Goal: Find specific page/section: Find specific page/section

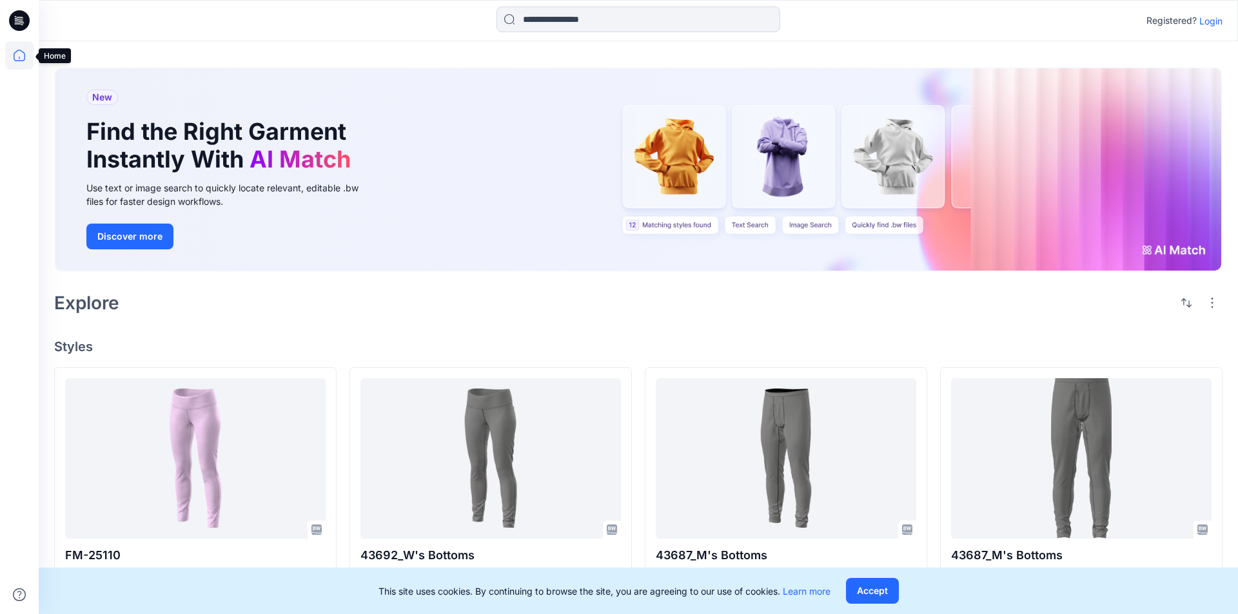
click at [13, 52] on icon at bounding box center [19, 55] width 28 height 28
click at [19, 21] on icon at bounding box center [21, 21] width 5 height 1
click at [1218, 20] on p "Login" at bounding box center [1210, 21] width 23 height 14
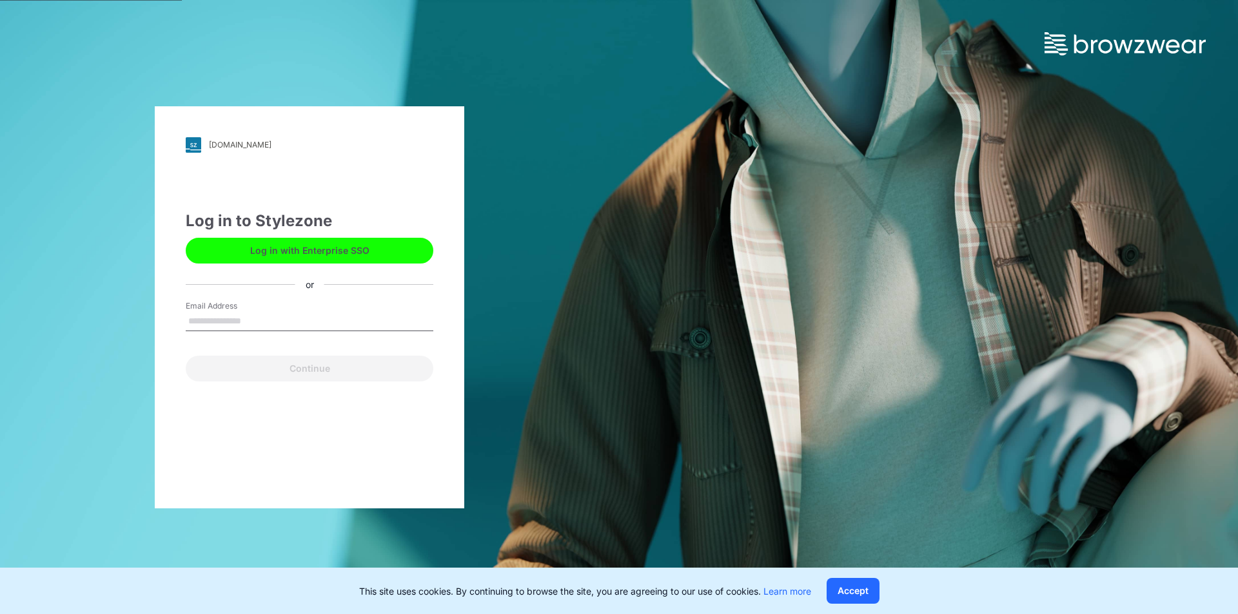
click at [278, 321] on input "Email Address" at bounding box center [310, 321] width 248 height 19
type input "**********"
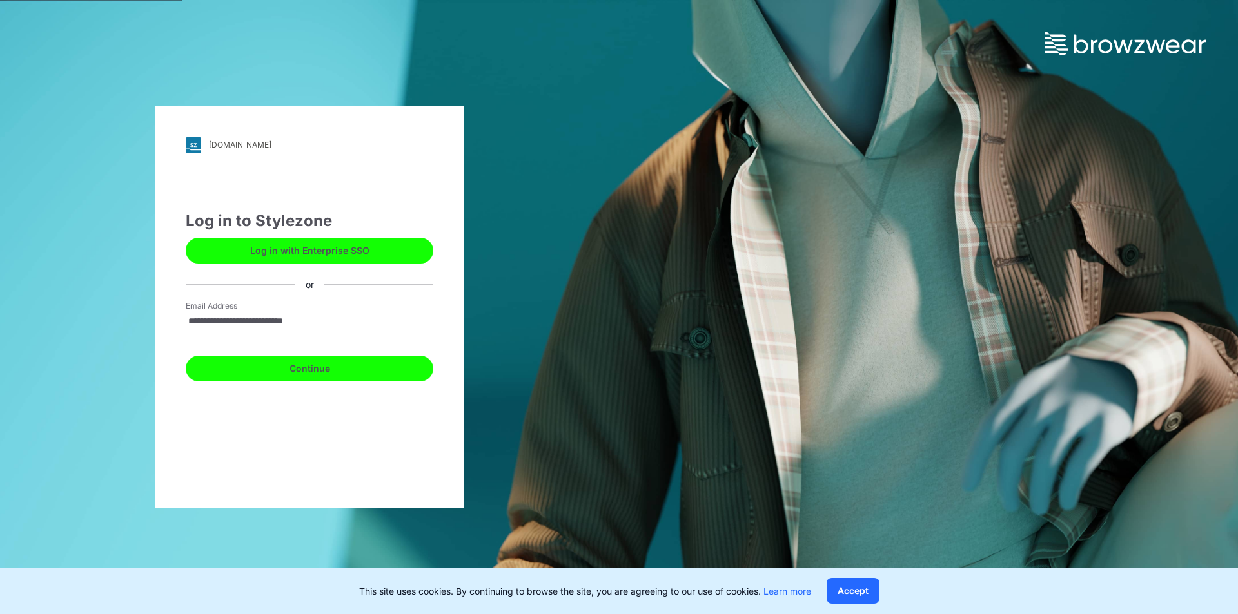
click at [282, 378] on button "Continue" at bounding box center [310, 369] width 248 height 26
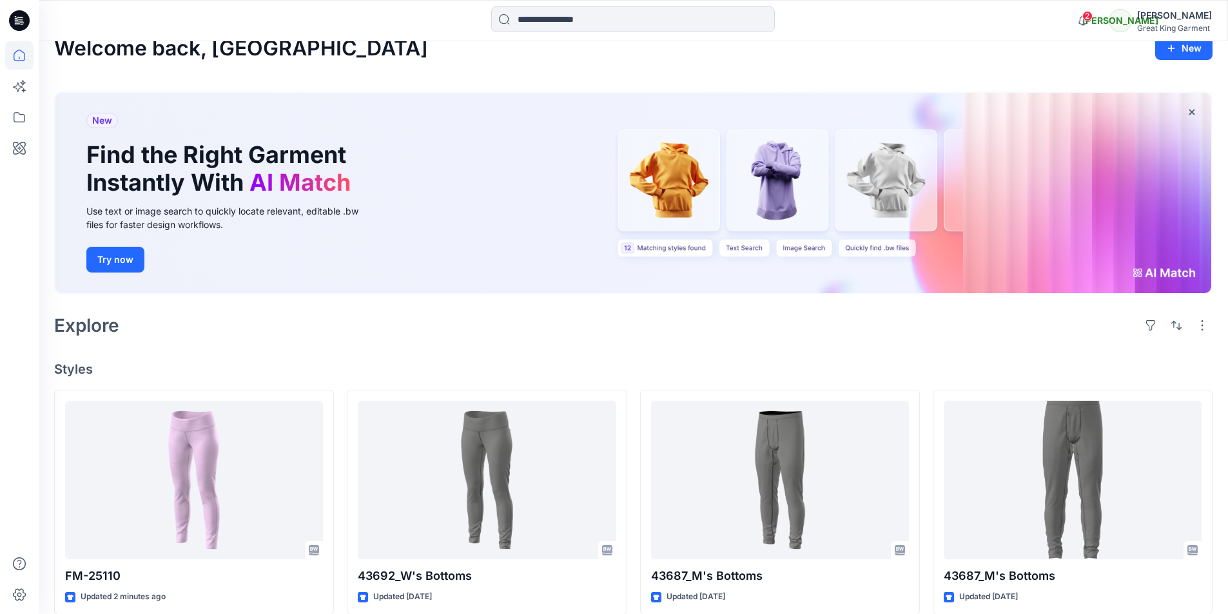
scroll to position [36, 0]
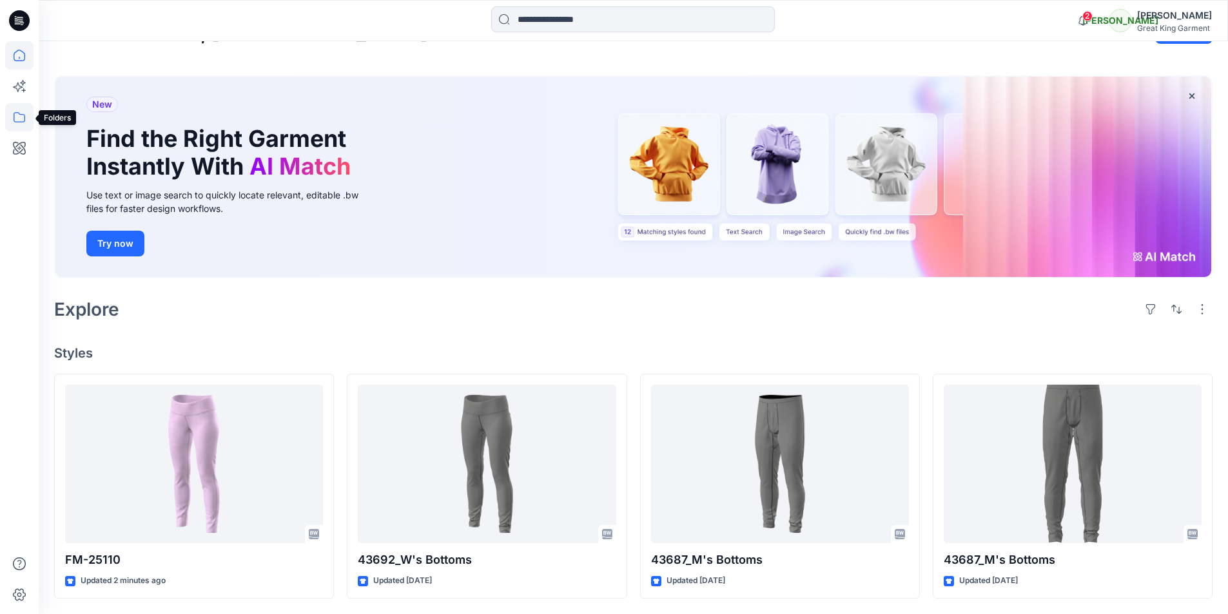
click at [12, 118] on icon at bounding box center [19, 117] width 28 height 28
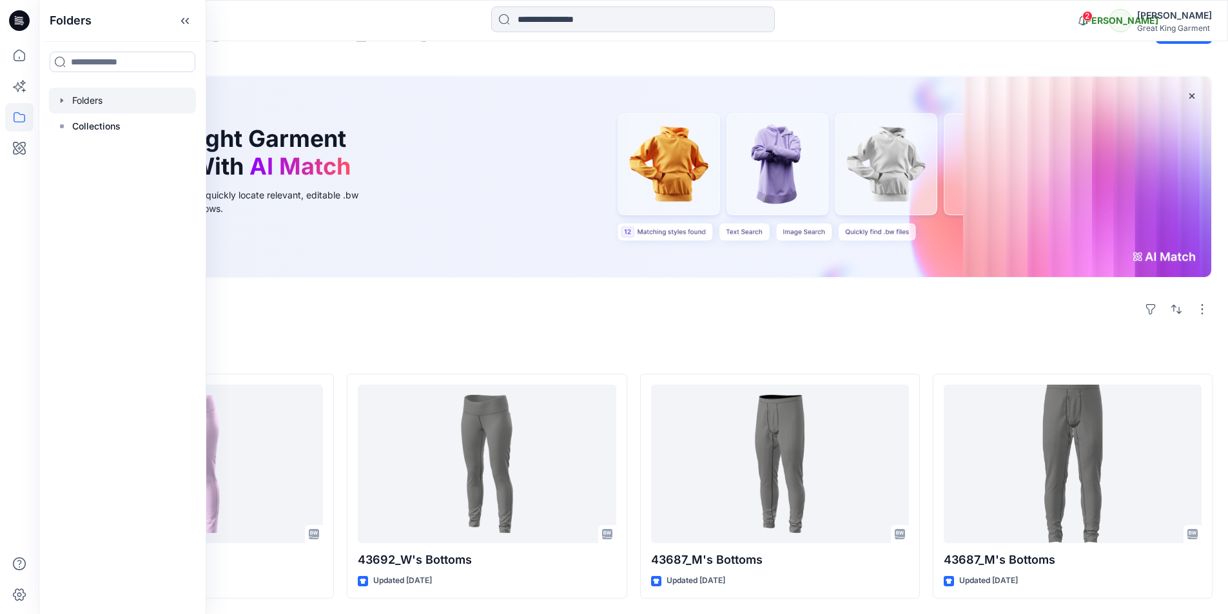
click at [92, 98] on div at bounding box center [122, 101] width 147 height 26
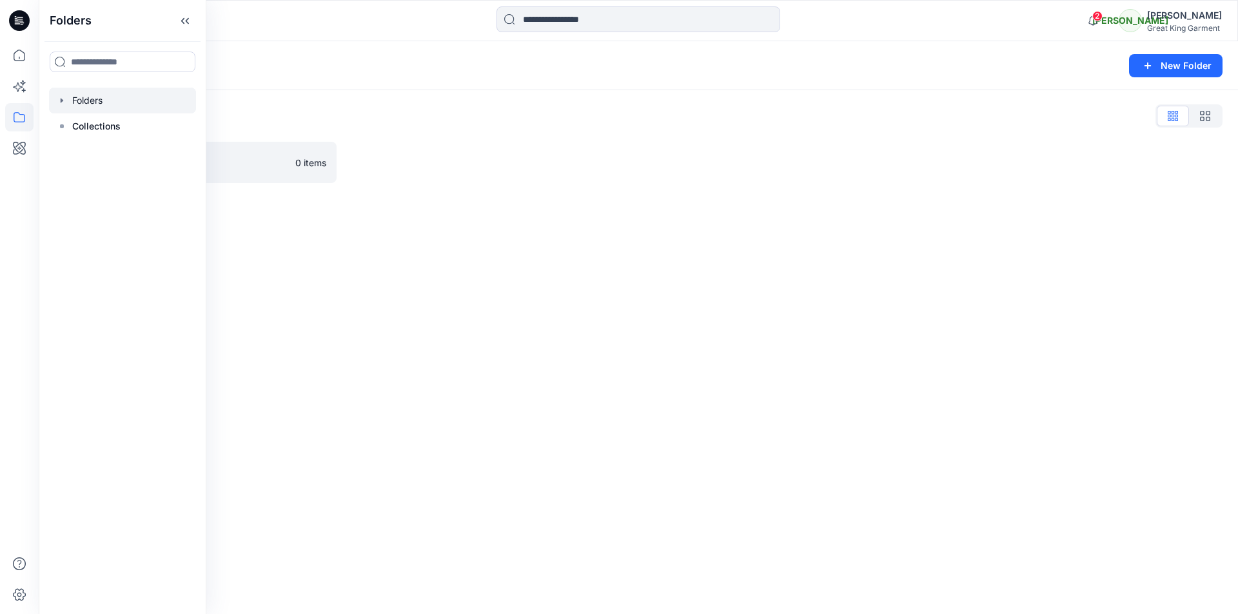
click at [367, 293] on div "Folders New Folder Folders List Practice_Onboarding 0 items" at bounding box center [638, 327] width 1199 height 573
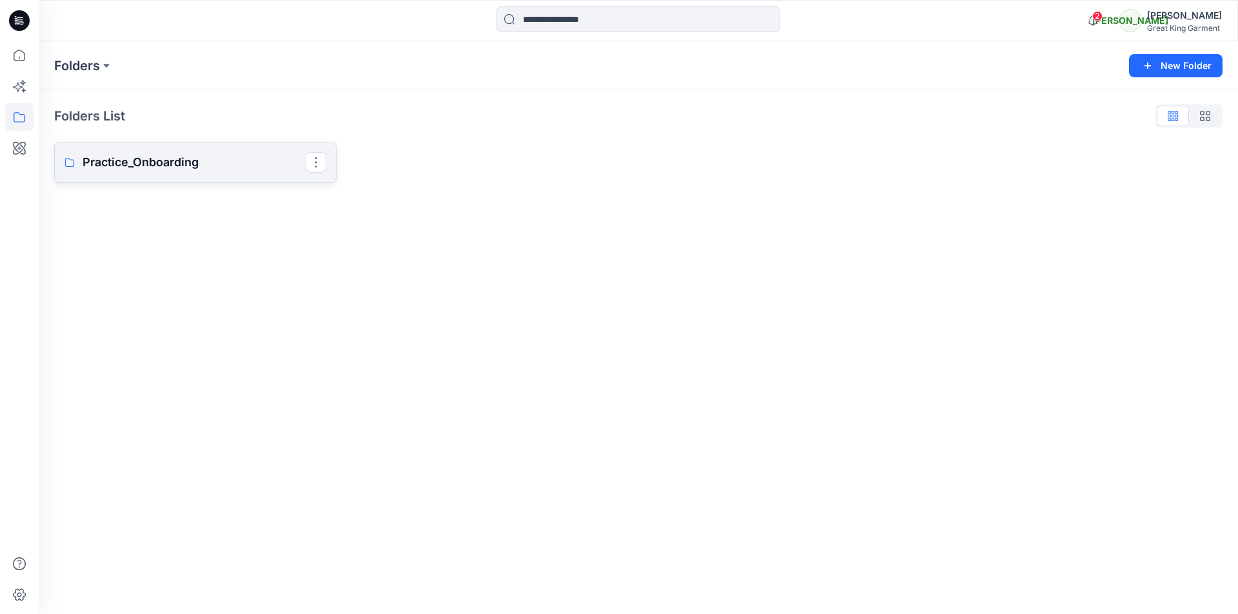
click at [133, 151] on link "Practice_Onboarding" at bounding box center [195, 162] width 282 height 41
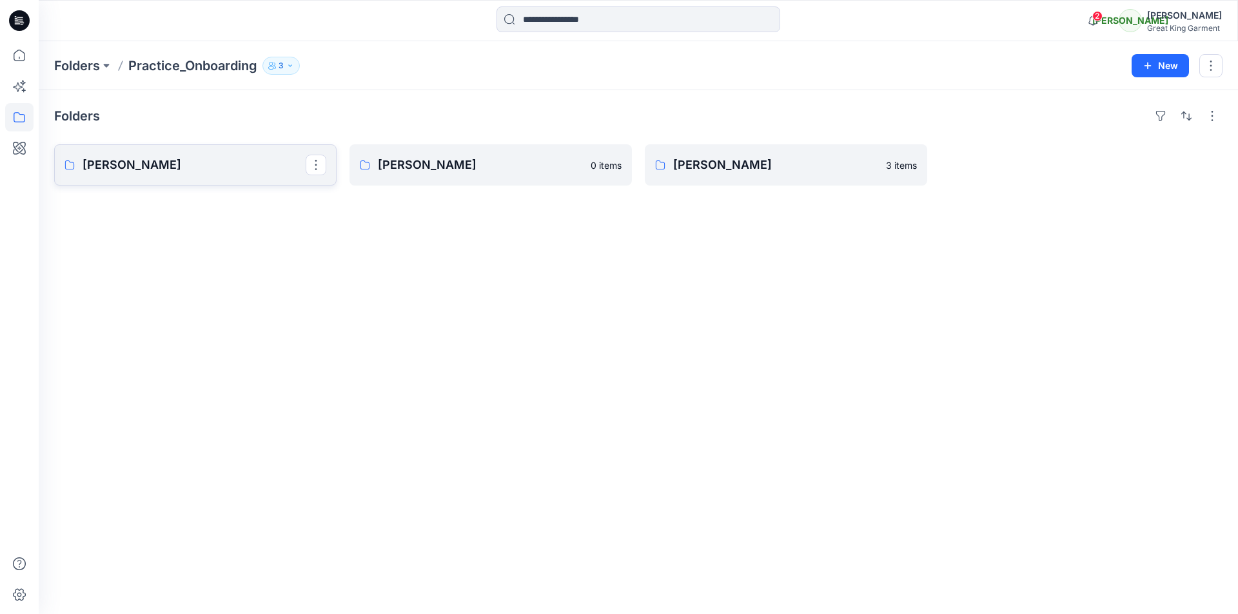
click at [195, 168] on p "Ann" at bounding box center [194, 165] width 223 height 18
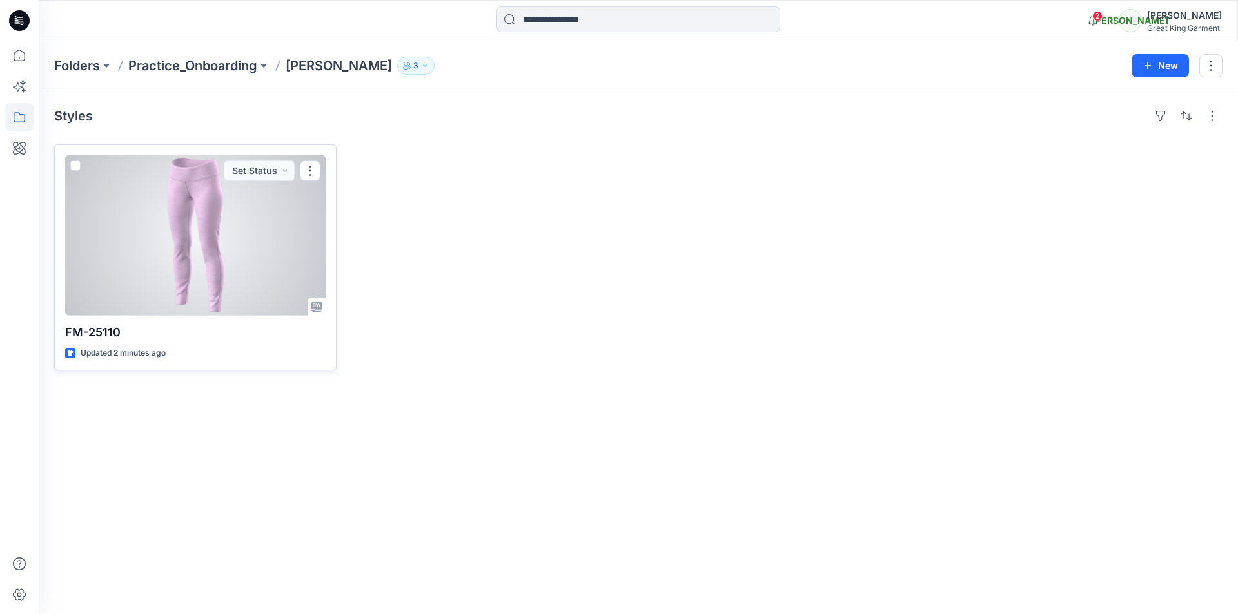
click at [257, 258] on div at bounding box center [195, 235] width 260 height 161
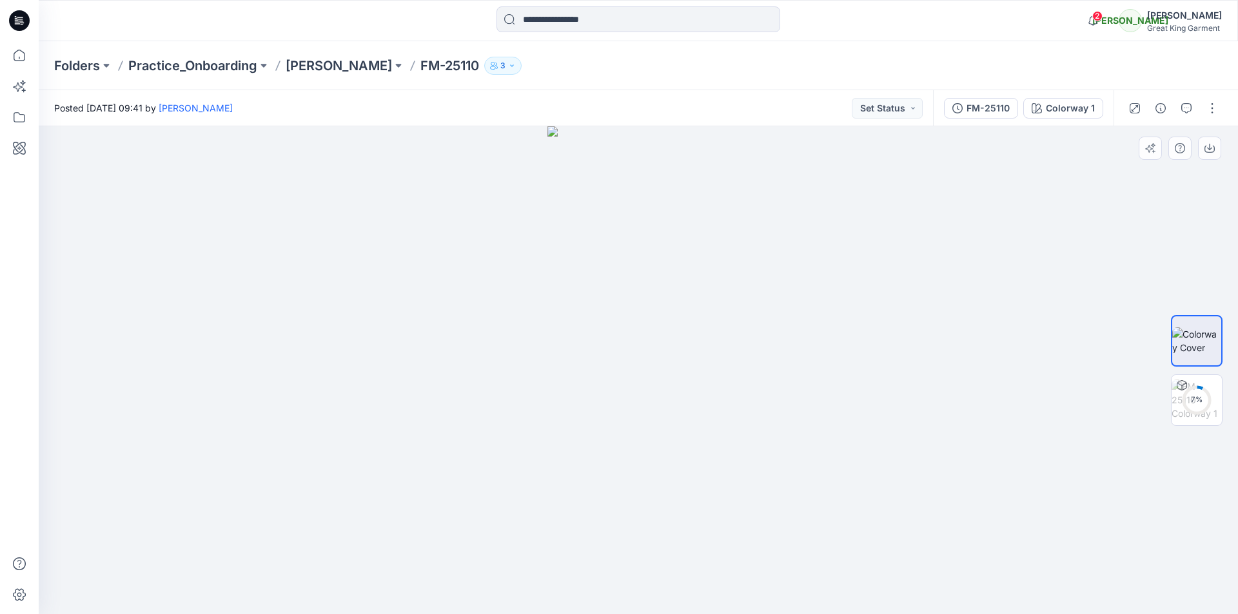
drag, startPoint x: 764, startPoint y: 382, endPoint x: 736, endPoint y: 384, distance: 27.8
click at [737, 384] on div at bounding box center [638, 370] width 1199 height 488
drag, startPoint x: 694, startPoint y: 319, endPoint x: 707, endPoint y: 319, distance: 12.9
click at [707, 319] on img at bounding box center [638, 370] width 182 height 488
drag, startPoint x: 717, startPoint y: 320, endPoint x: 683, endPoint y: 320, distance: 34.2
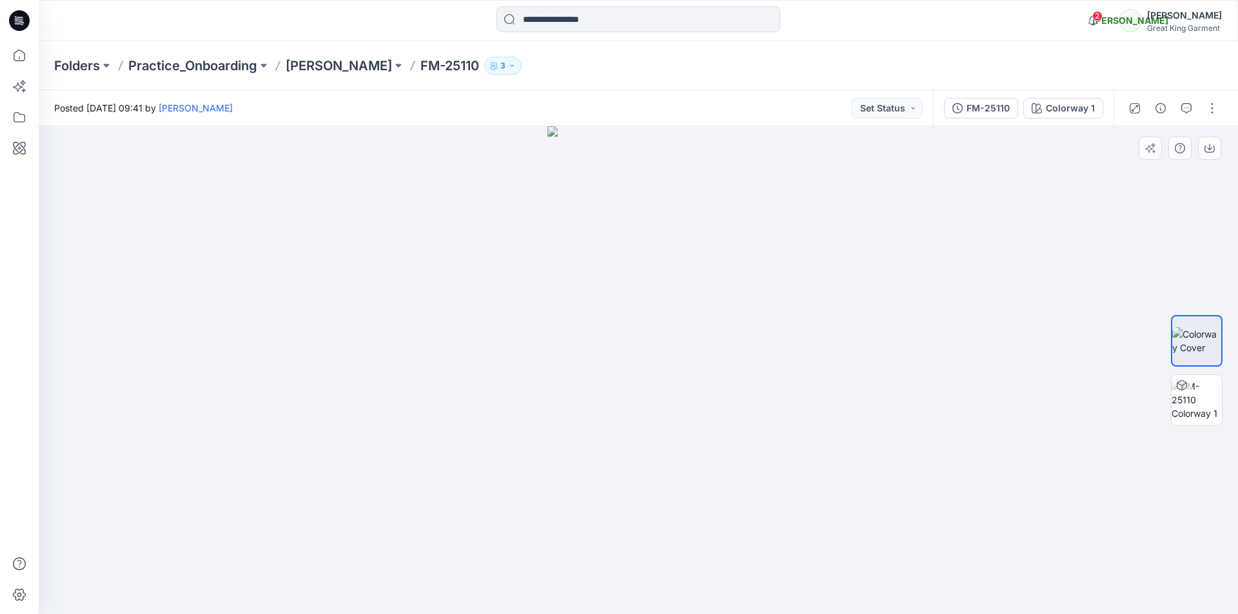
click at [683, 320] on img at bounding box center [638, 370] width 182 height 488
click at [1191, 404] on img at bounding box center [1196, 400] width 50 height 41
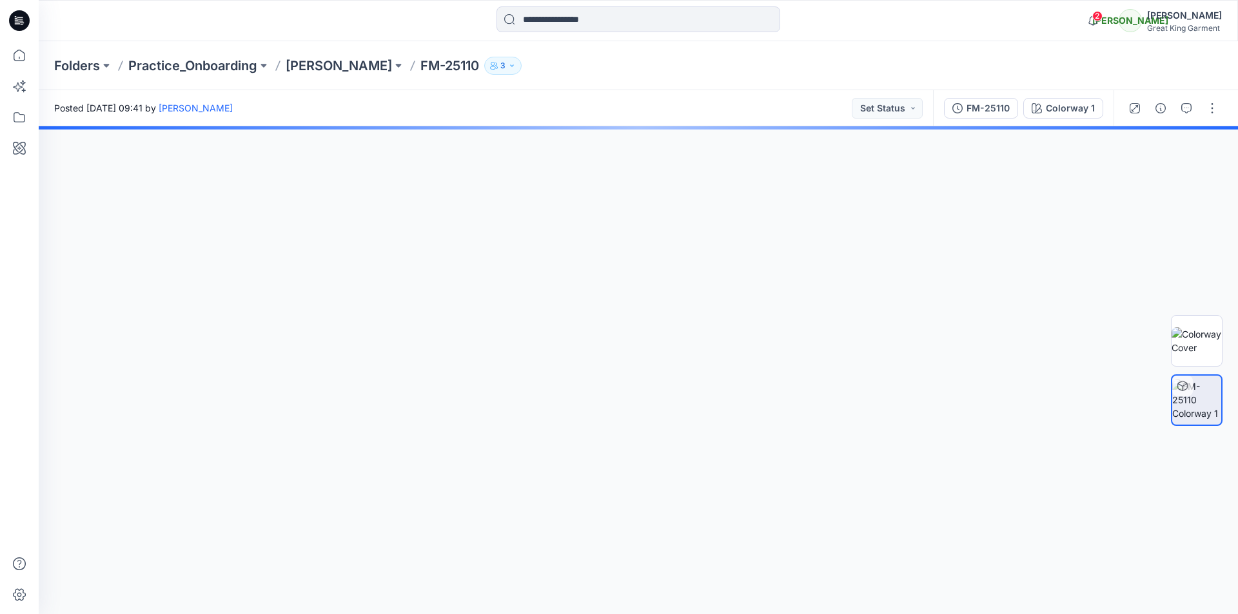
click at [1197, 343] on img at bounding box center [1196, 340] width 50 height 27
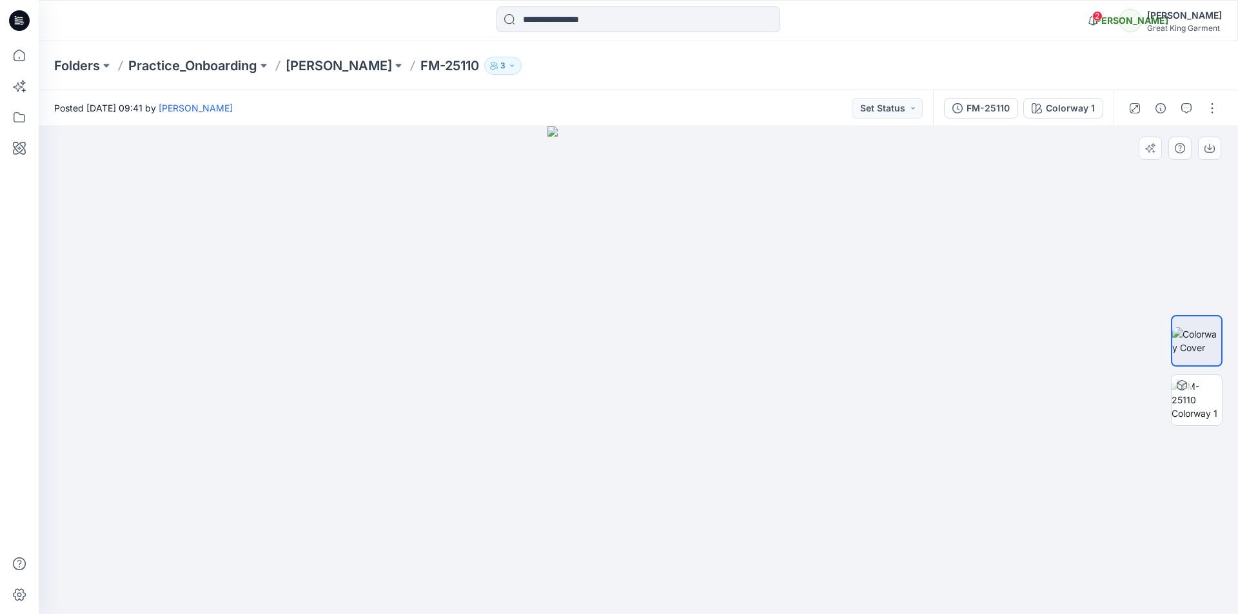
drag, startPoint x: 641, startPoint y: 358, endPoint x: 721, endPoint y: 355, distance: 79.3
click at [721, 355] on img at bounding box center [638, 370] width 182 height 488
drag, startPoint x: 667, startPoint y: 369, endPoint x: 615, endPoint y: 369, distance: 51.6
click at [615, 369] on div at bounding box center [638, 370] width 1199 height 488
drag, startPoint x: 681, startPoint y: 324, endPoint x: 482, endPoint y: 330, distance: 198.6
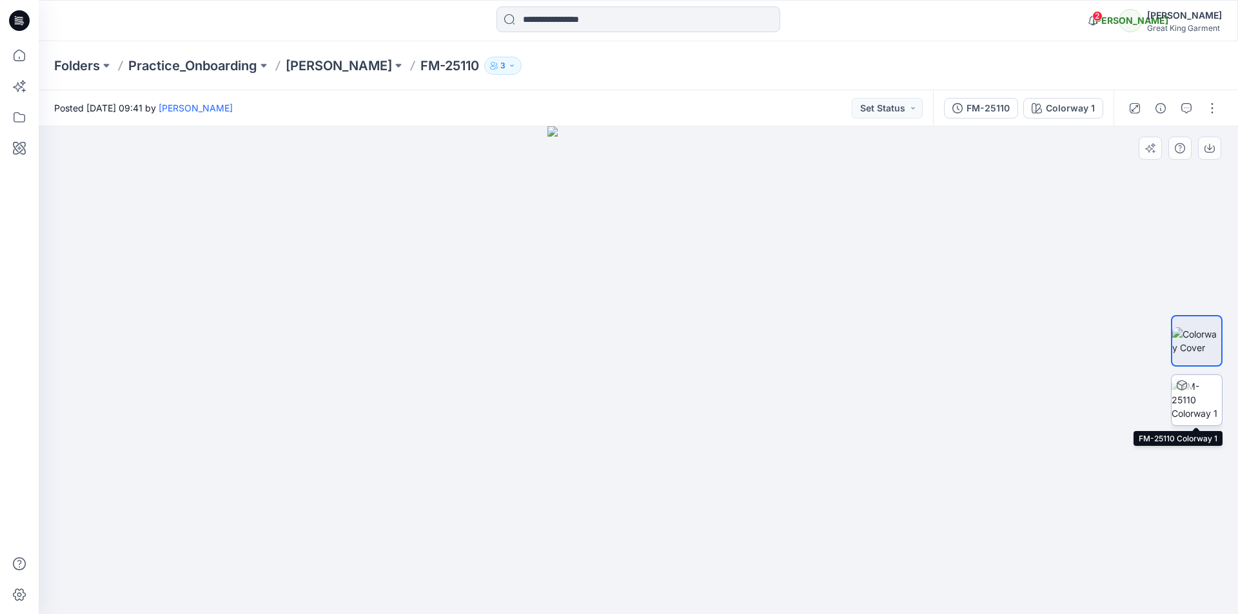
click at [1193, 404] on img at bounding box center [1196, 400] width 50 height 41
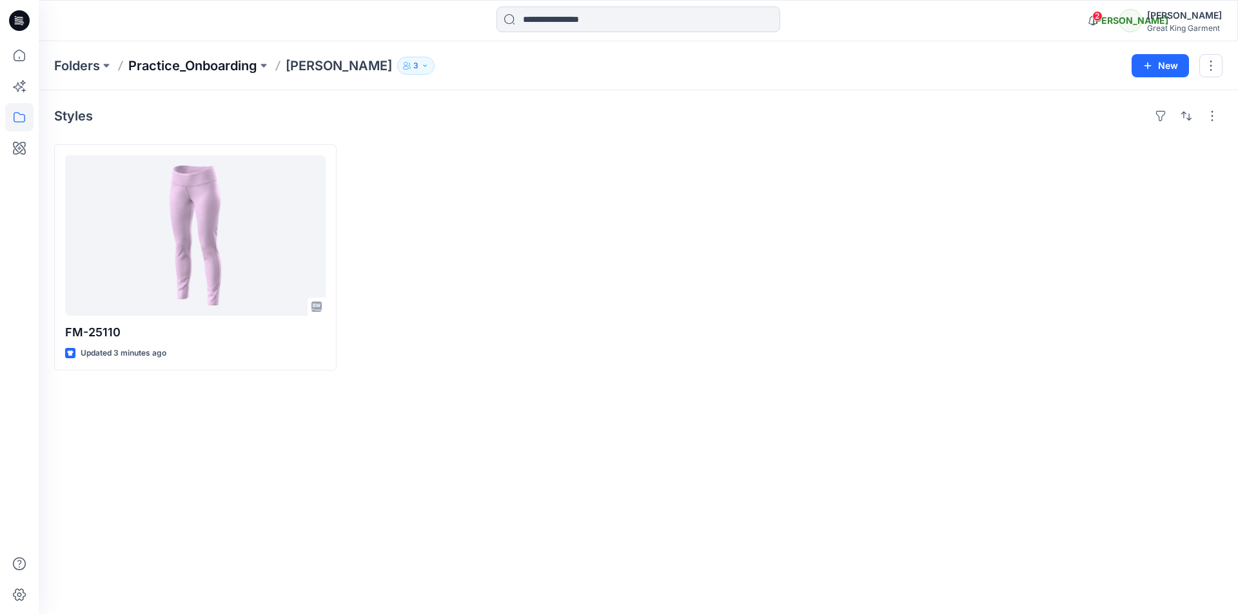
click at [244, 59] on p "Practice_Onboarding" at bounding box center [192, 66] width 129 height 18
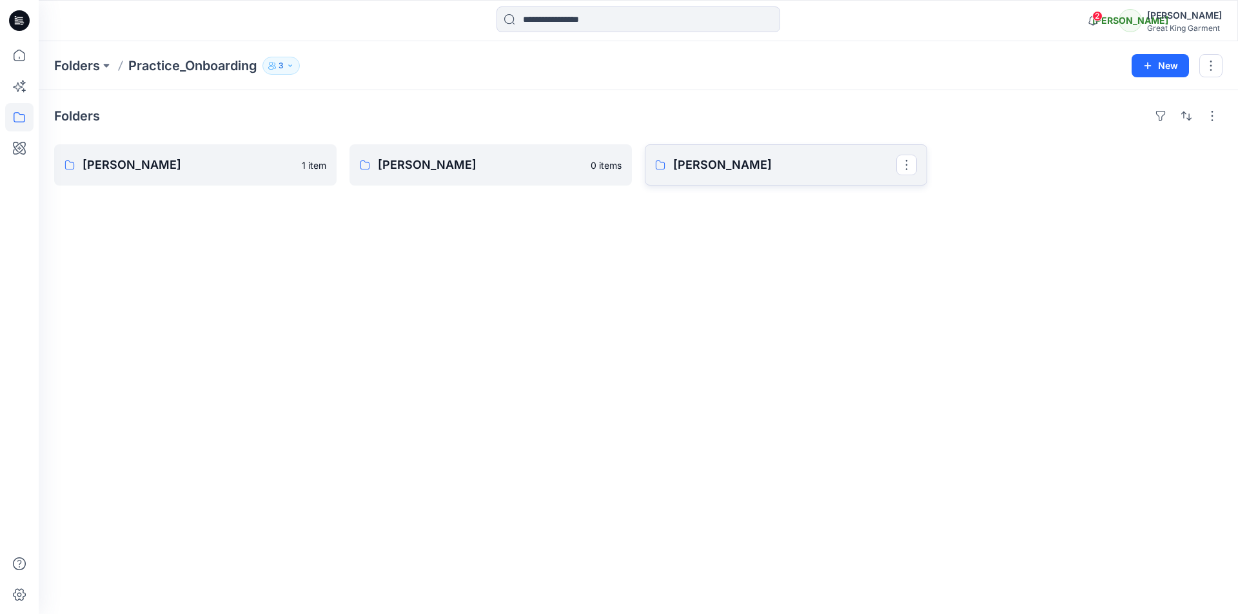
click at [786, 164] on p "Bonnie" at bounding box center [784, 165] width 223 height 18
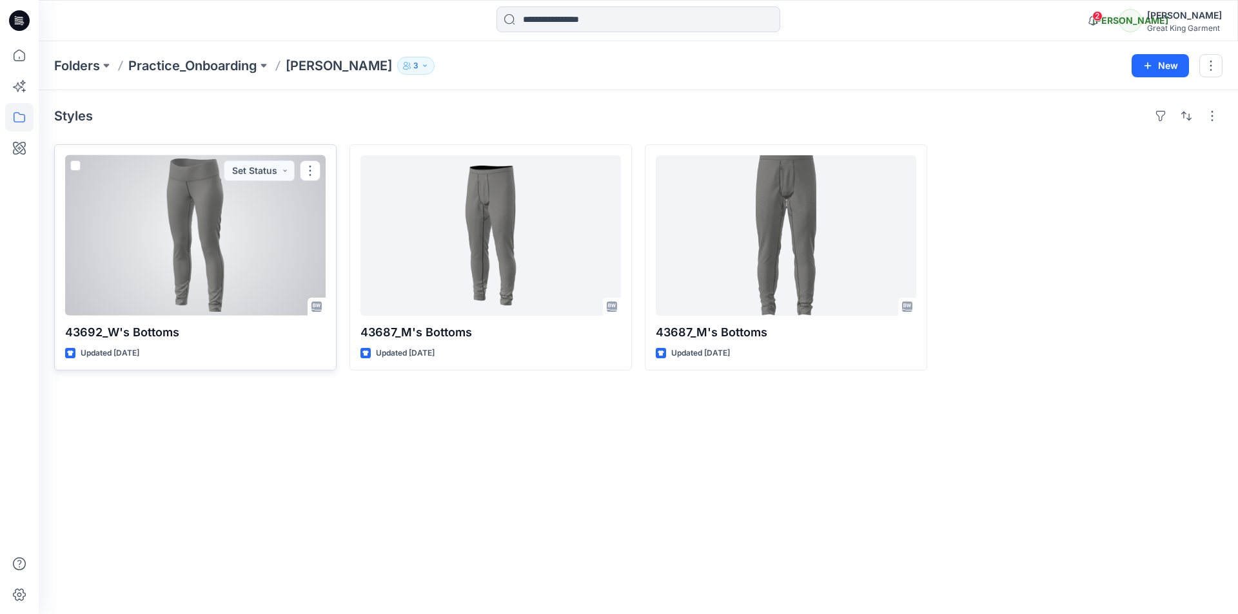
click at [231, 260] on div at bounding box center [195, 235] width 260 height 161
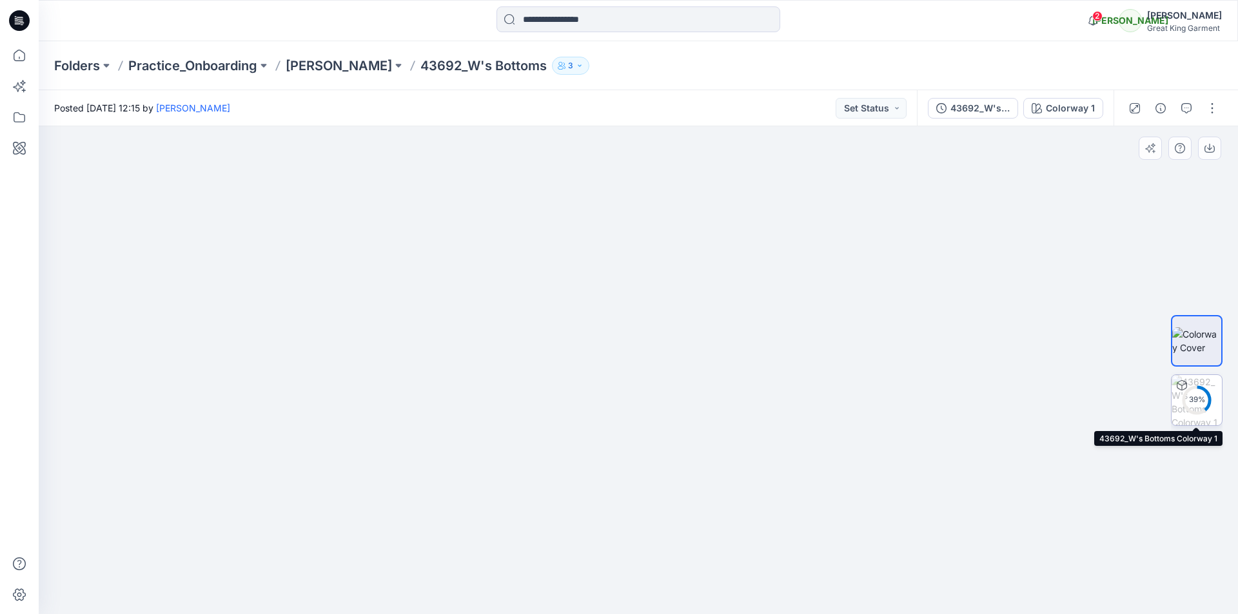
click at [1207, 408] on circle at bounding box center [1196, 400] width 26 height 26
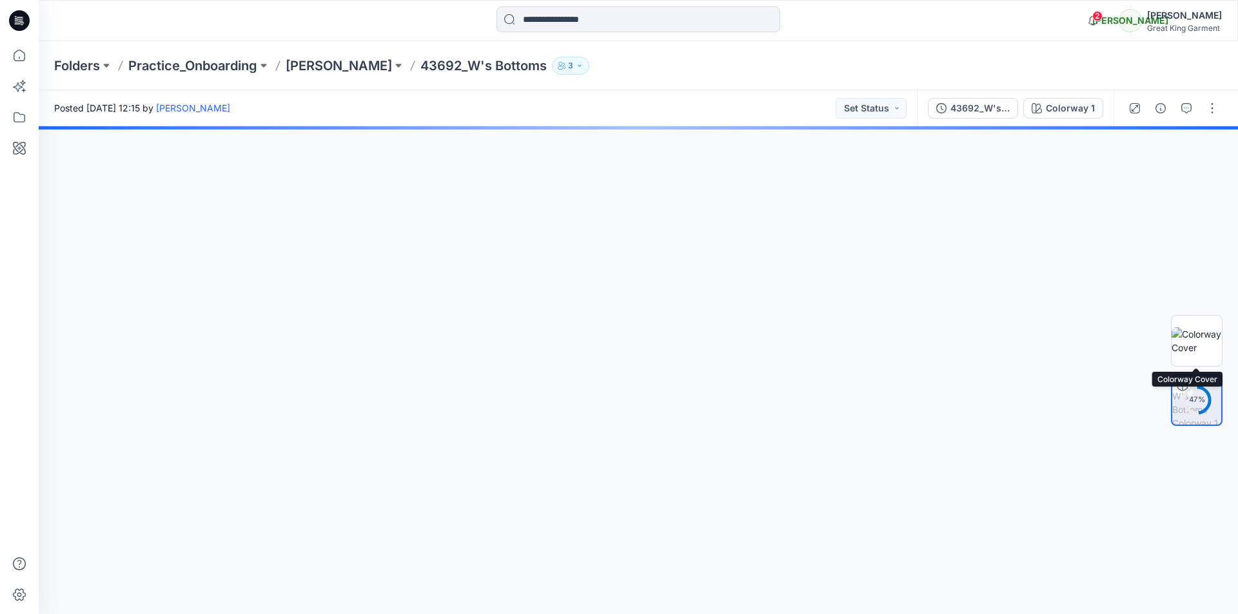
click at [1198, 335] on img at bounding box center [1196, 340] width 50 height 27
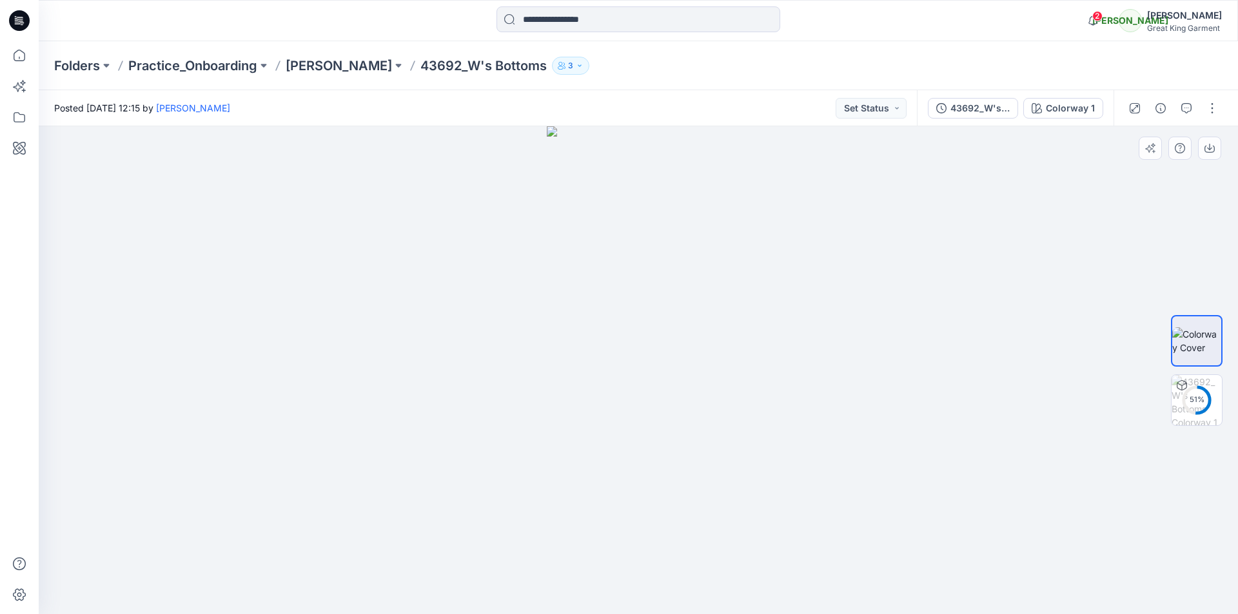
drag, startPoint x: 647, startPoint y: 336, endPoint x: 695, endPoint y: 326, distance: 49.6
click at [695, 326] on img at bounding box center [638, 370] width 183 height 488
click at [226, 66] on p "Practice_Onboarding" at bounding box center [192, 66] width 129 height 18
